Goal: Task Accomplishment & Management: Complete application form

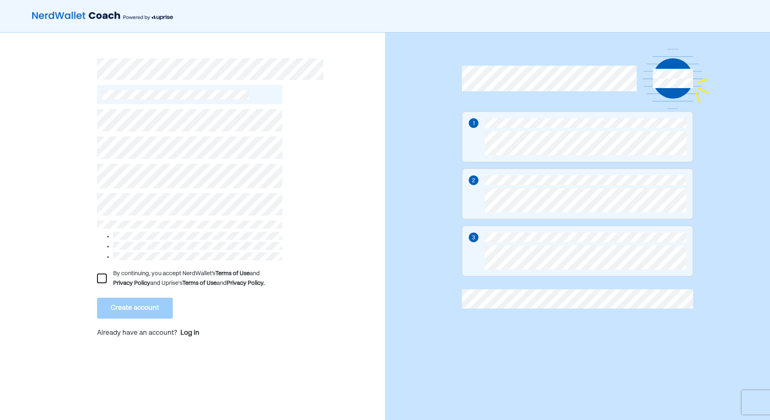
click at [102, 275] on div at bounding box center [102, 279] width 10 height 10
click at [109, 298] on button "Create account" at bounding box center [135, 308] width 76 height 21
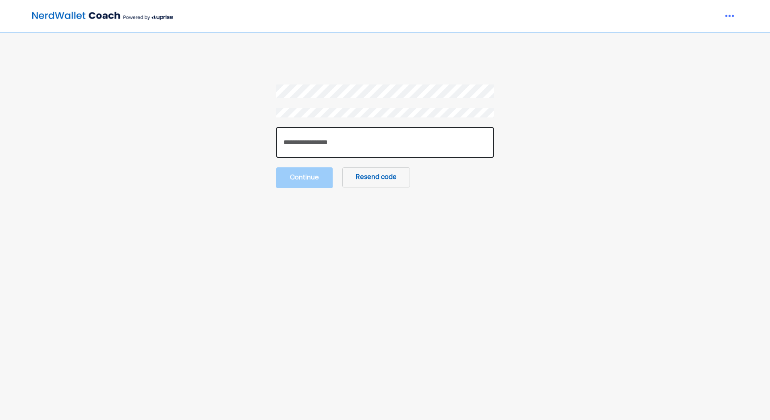
click at [401, 135] on input "number" at bounding box center [384, 142] width 217 height 31
type input "******"
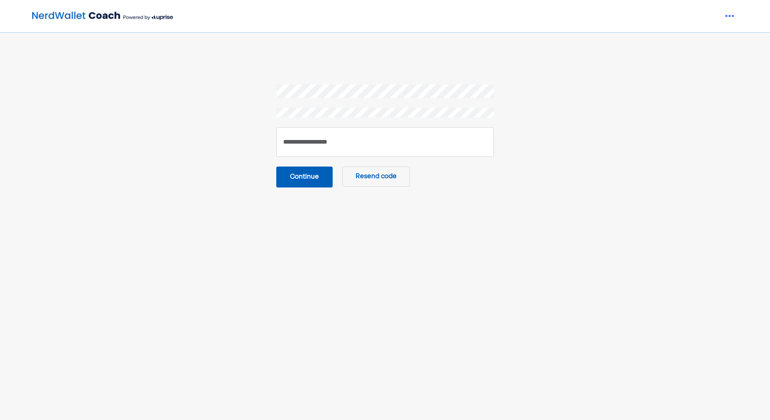
click at [306, 181] on button "Continue" at bounding box center [304, 177] width 56 height 21
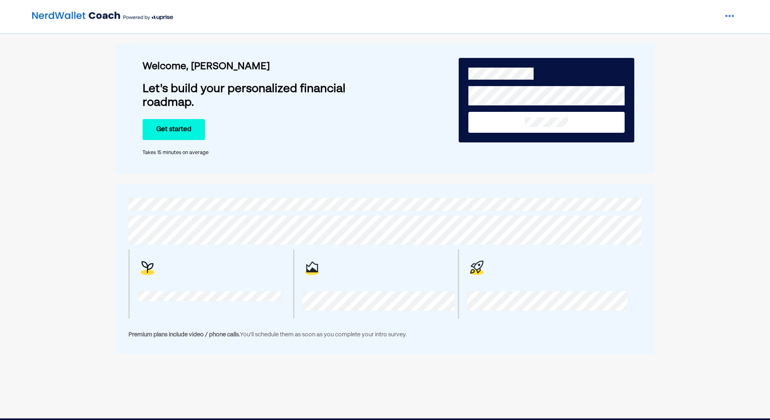
click at [296, 143] on div "Welcome, [PERSON_NAME]'s build your personalized financial roadmap. Get started…" at bounding box center [268, 108] width 251 height 121
click at [180, 136] on button "Get started" at bounding box center [174, 129] width 62 height 21
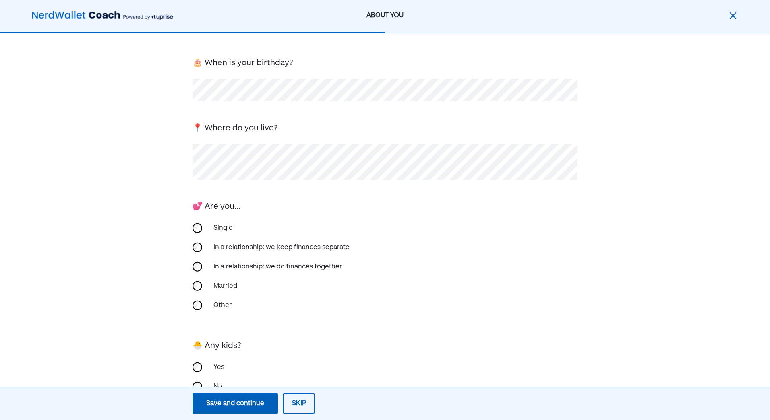
scroll to position [72, 0]
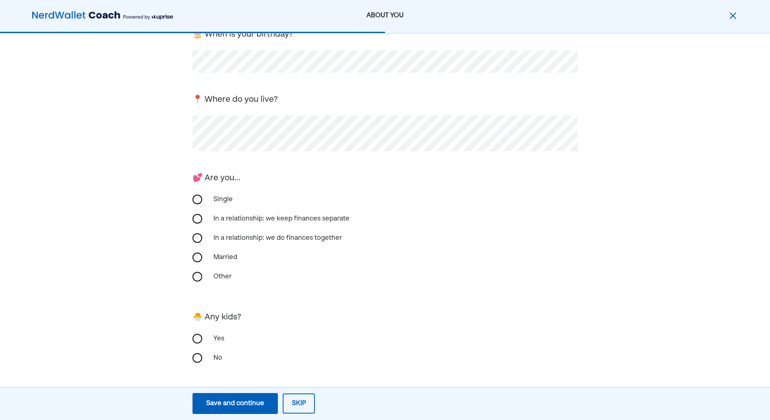
click at [222, 197] on div "Single" at bounding box center [249, 199] width 81 height 19
click at [253, 214] on div "In a relationship: we keep finances separate" at bounding box center [282, 218] width 146 height 19
click at [247, 405] on div "Save and continue" at bounding box center [235, 404] width 58 height 10
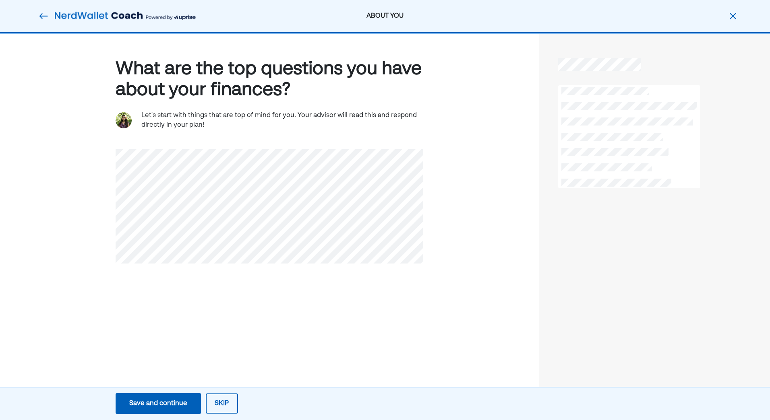
click at [172, 400] on div "Save and continue" at bounding box center [158, 404] width 58 height 10
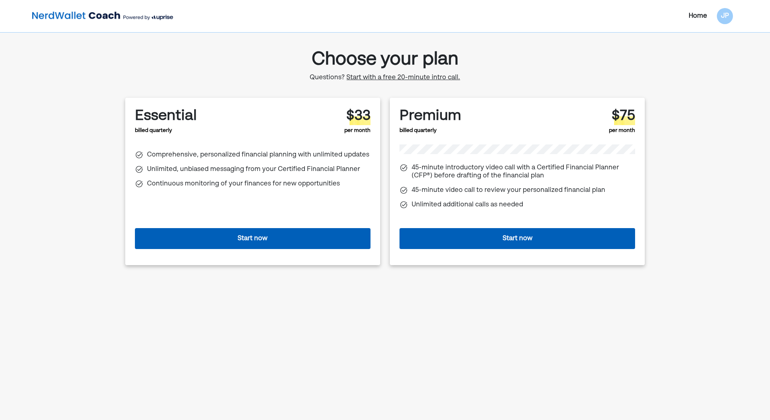
click at [78, 19] on img at bounding box center [102, 16] width 141 height 16
